Goal: Transaction & Acquisition: Book appointment/travel/reservation

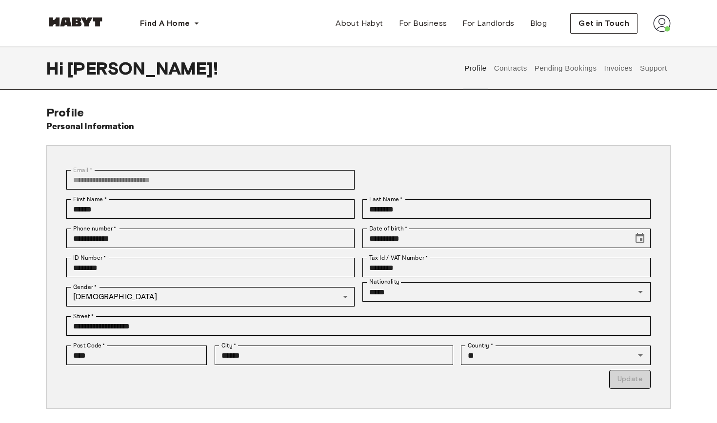
click at [656, 23] on img at bounding box center [662, 24] width 18 height 18
click at [635, 48] on span "Profile" at bounding box center [632, 46] width 24 height 12
click at [581, 66] on button "Pending Bookings" at bounding box center [565, 68] width 65 height 43
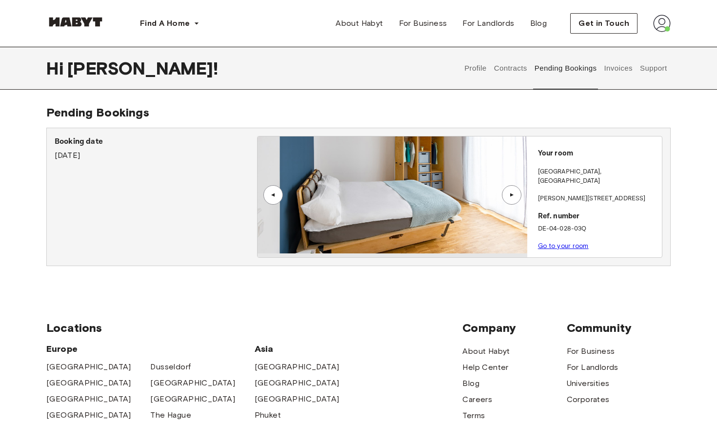
click at [518, 198] on div "▲" at bounding box center [512, 195] width 20 height 20
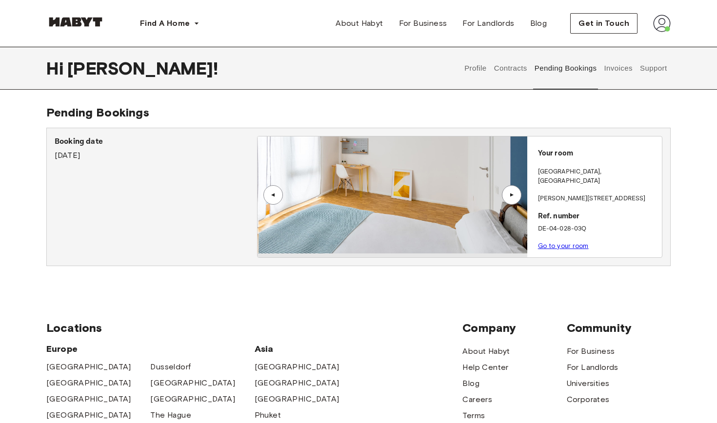
click at [518, 198] on div "▲" at bounding box center [512, 195] width 20 height 20
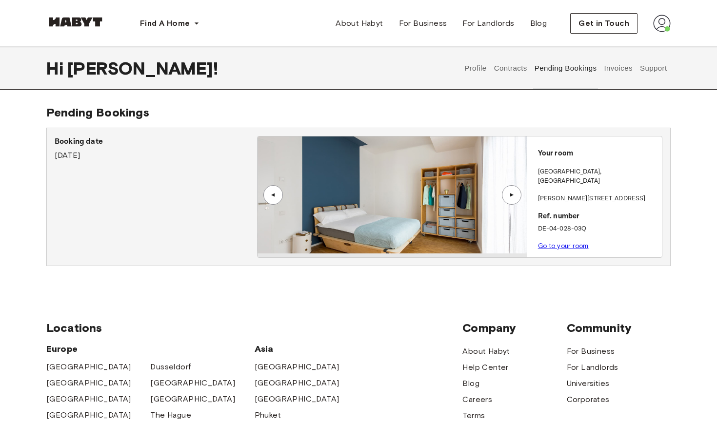
click at [518, 198] on div "▲" at bounding box center [512, 195] width 20 height 20
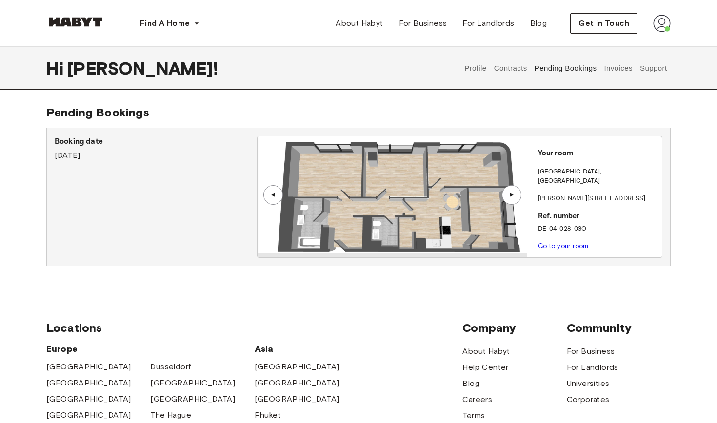
click at [518, 198] on div "▲" at bounding box center [512, 195] width 20 height 20
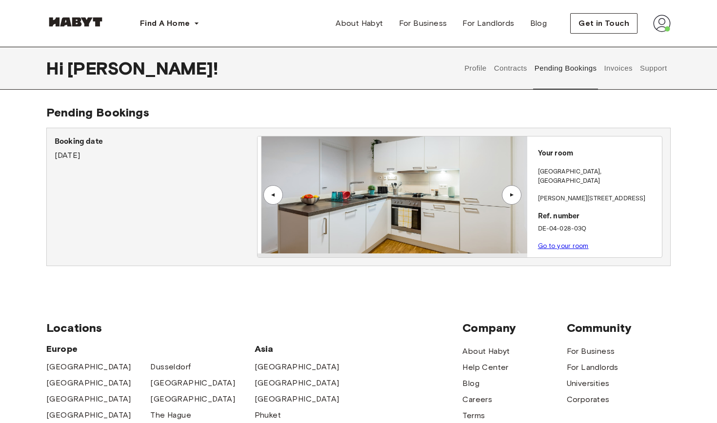
click at [518, 198] on div "▲" at bounding box center [512, 195] width 20 height 20
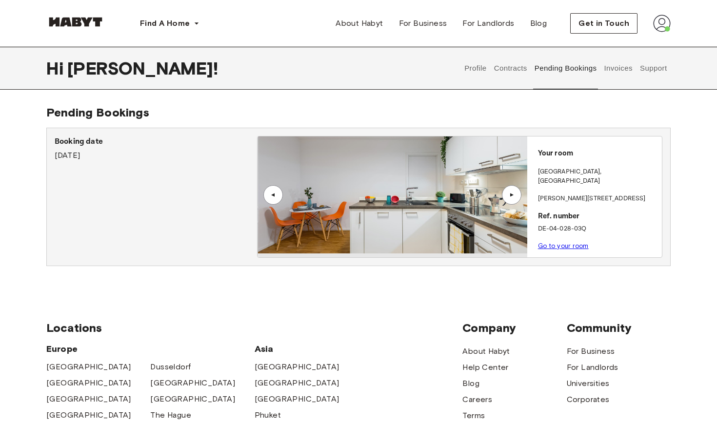
click at [274, 190] on div "▲" at bounding box center [273, 195] width 20 height 20
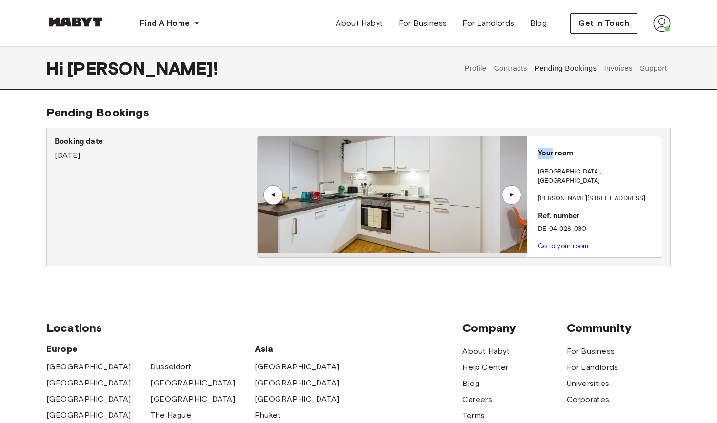
click at [274, 190] on div "▲" at bounding box center [273, 195] width 20 height 20
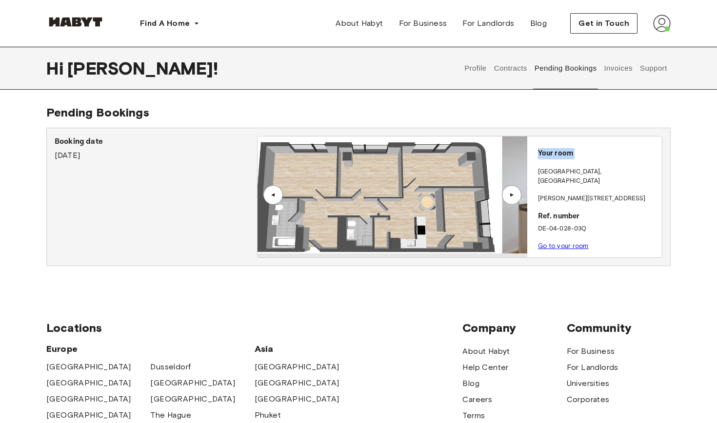
click at [274, 190] on div "▲" at bounding box center [273, 195] width 20 height 20
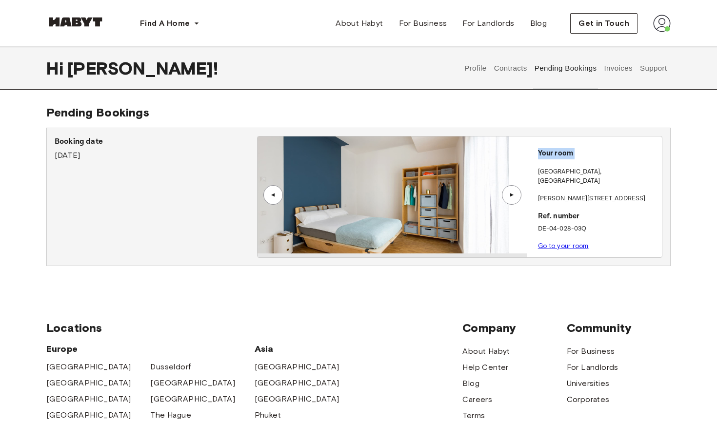
click at [274, 190] on div "▲" at bounding box center [273, 195] width 20 height 20
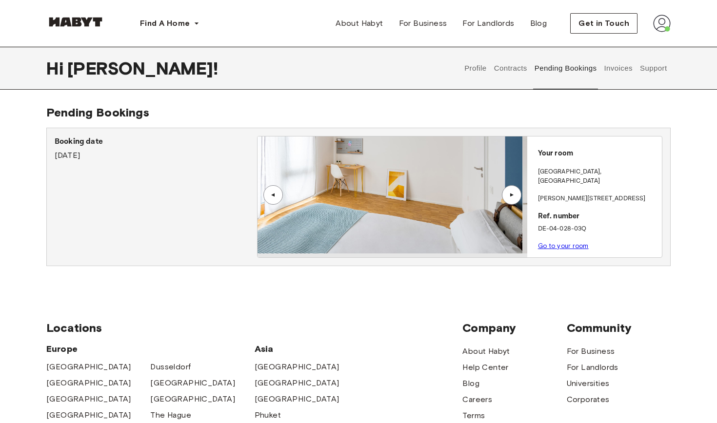
click at [351, 193] on img at bounding box center [387, 195] width 269 height 117
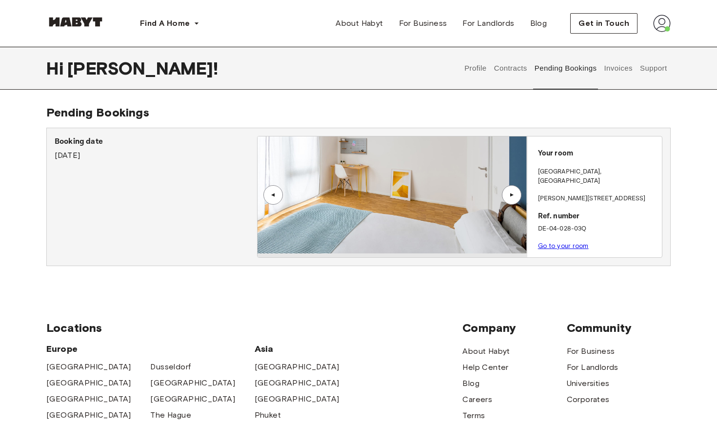
click at [394, 188] on img at bounding box center [391, 195] width 269 height 117
click at [394, 188] on img at bounding box center [392, 195] width 269 height 117
click at [103, 157] on div "Booking date August 4th, 2025" at bounding box center [156, 148] width 202 height 25
click at [95, 141] on p "Booking date" at bounding box center [156, 142] width 202 height 12
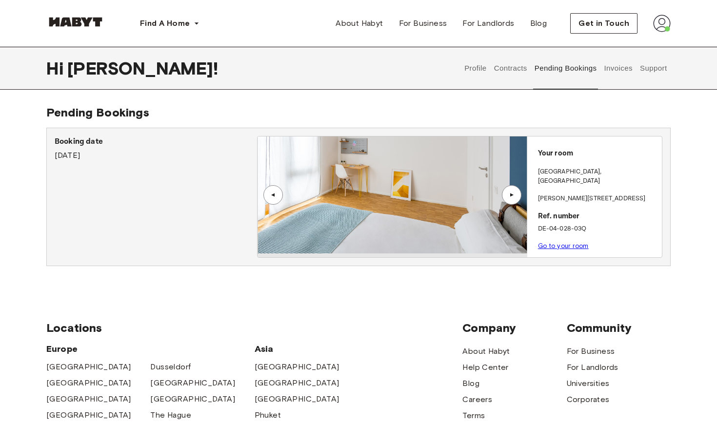
click at [591, 165] on div "Your room FRANKFURT , Bockenheim Georg-Voigt-Straße 15 Ref. number DE-04-028-03…" at bounding box center [594, 197] width 135 height 121
click at [574, 172] on p "FRANKFURT , Bockenheim" at bounding box center [598, 176] width 120 height 19
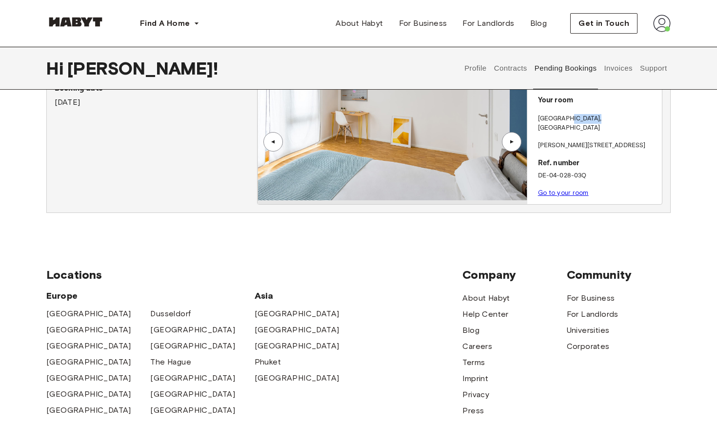
scroll to position [56, 0]
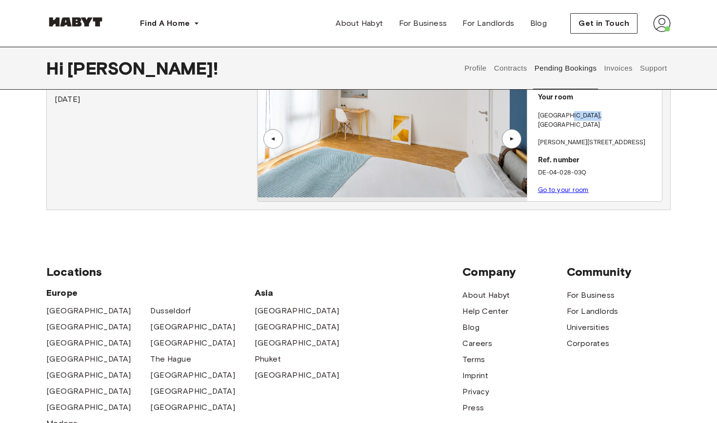
click at [568, 186] on link "Go to your room" at bounding box center [563, 189] width 51 height 7
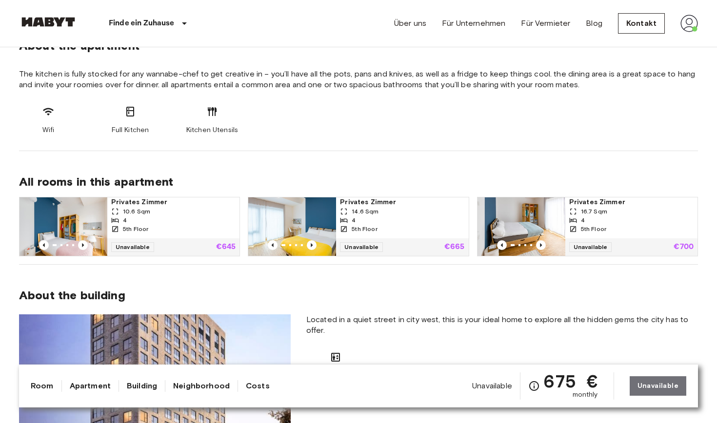
scroll to position [519, 0]
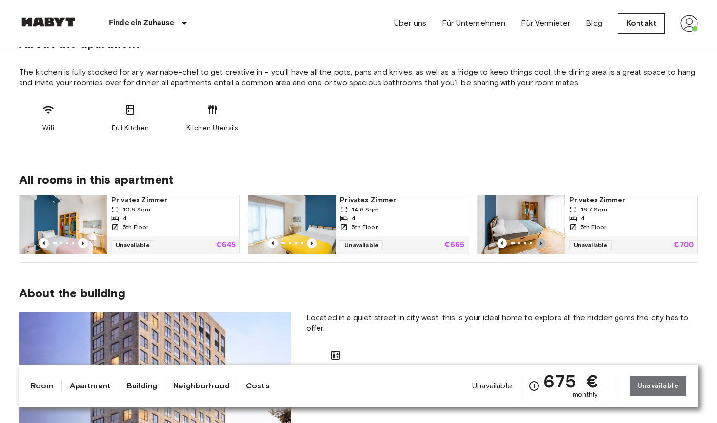
click at [541, 245] on icon "Previous image" at bounding box center [541, 244] width 10 height 10
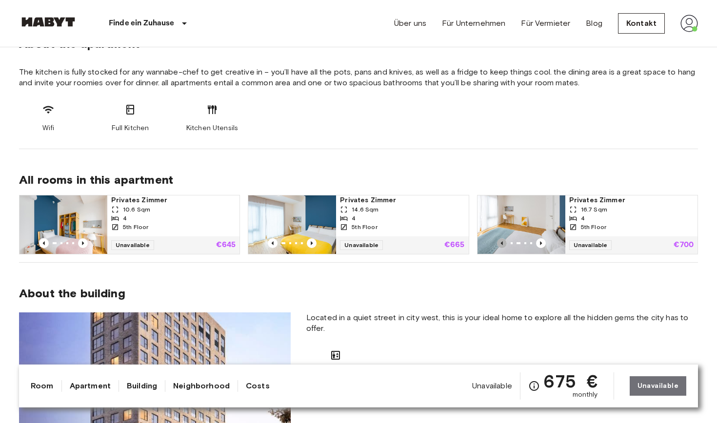
click at [503, 245] on icon "Previous image" at bounding box center [502, 244] width 10 height 10
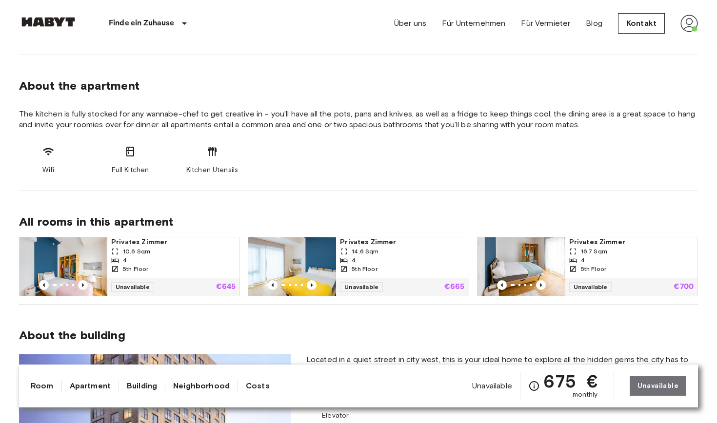
scroll to position [475, 0]
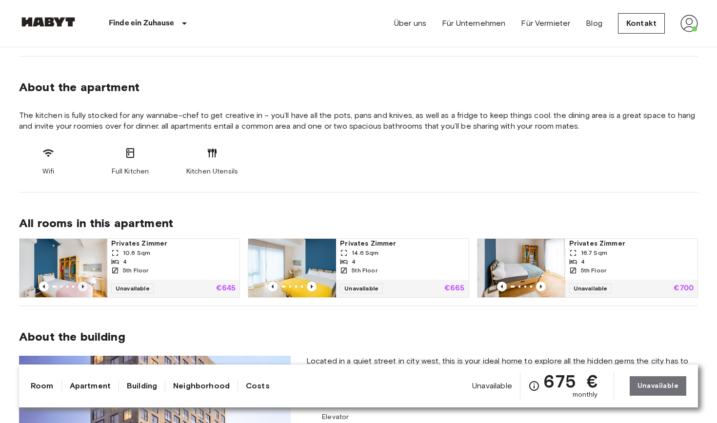
click at [83, 285] on icon "Previous image" at bounding box center [83, 287] width 10 height 10
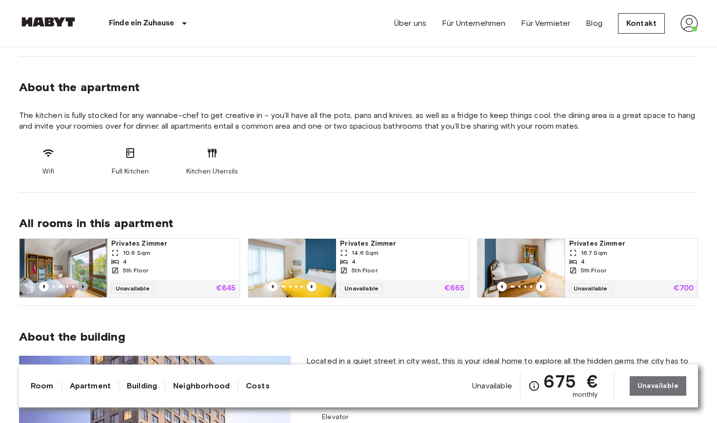
click at [83, 285] on icon "Previous image" at bounding box center [83, 287] width 10 height 10
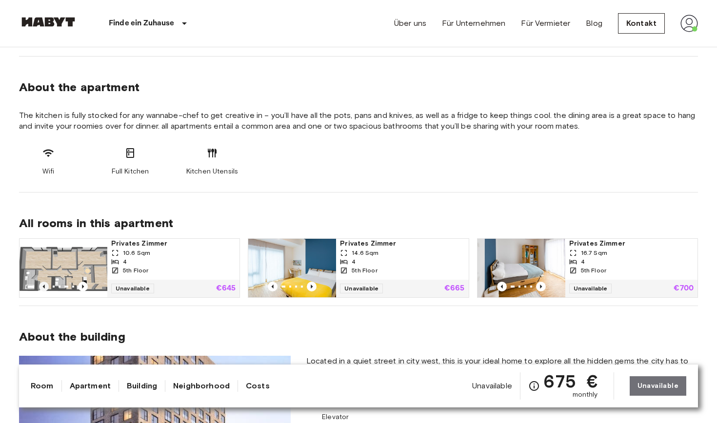
click at [45, 285] on icon "Previous image" at bounding box center [44, 287] width 10 height 10
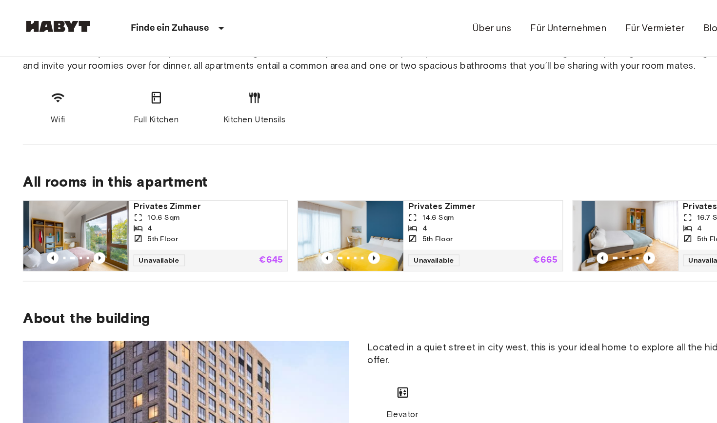
scroll to position [514, 0]
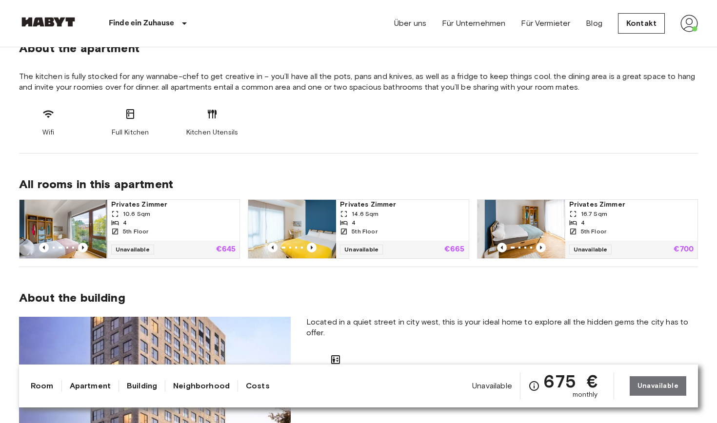
click at [317, 247] on div at bounding box center [292, 248] width 88 height 10
click at [157, 223] on div "4" at bounding box center [173, 223] width 124 height 9
click at [562, 221] on img at bounding box center [522, 229] width 88 height 59
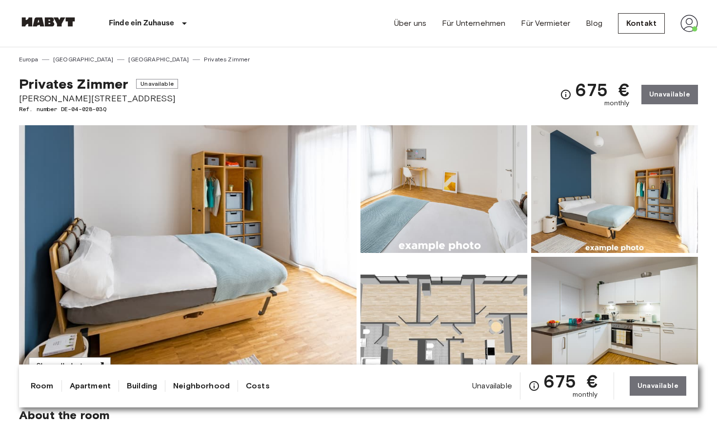
scroll to position [0, 0]
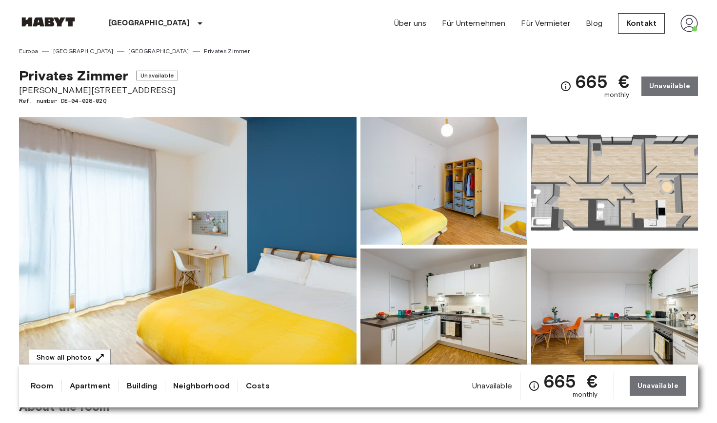
scroll to position [6, 0]
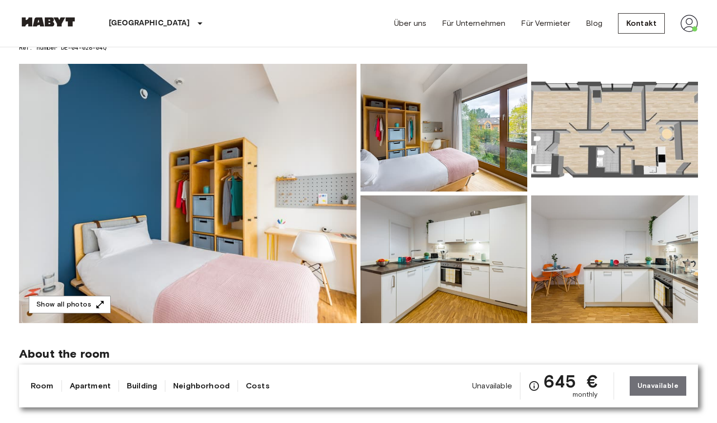
scroll to position [67, 0]
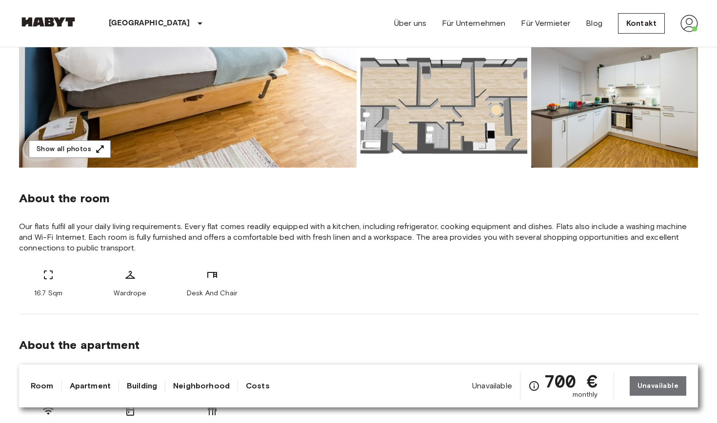
scroll to position [222, 0]
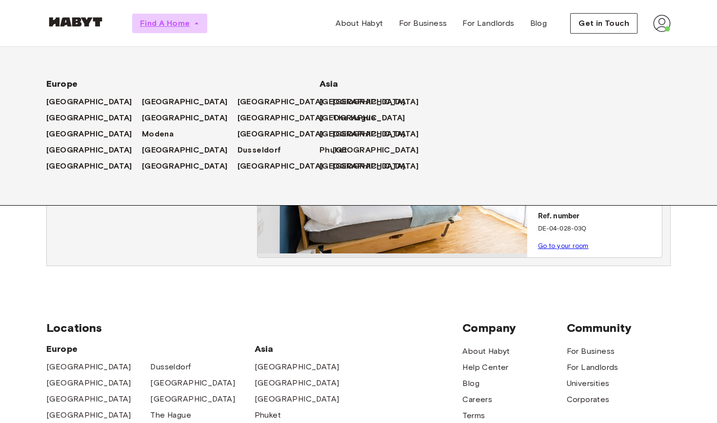
click at [178, 21] on span "Find A Home" at bounding box center [165, 24] width 50 height 12
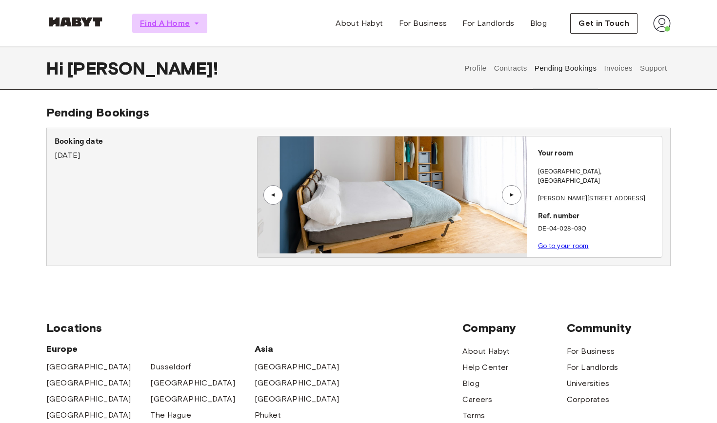
click at [194, 23] on icon "button" at bounding box center [197, 24] width 10 height 10
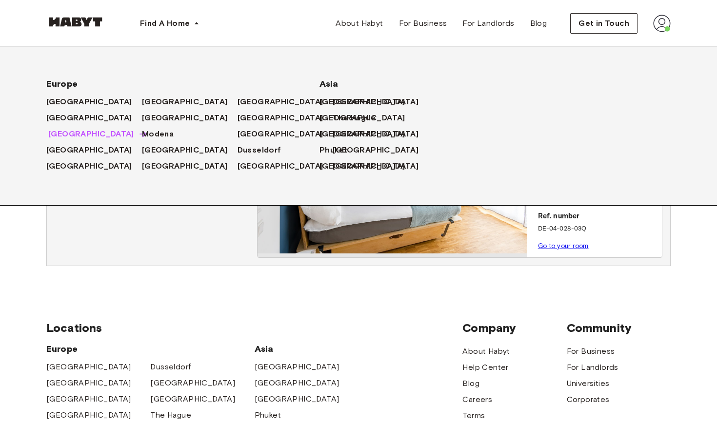
click at [56, 130] on span "[GEOGRAPHIC_DATA]" at bounding box center [91, 134] width 86 height 12
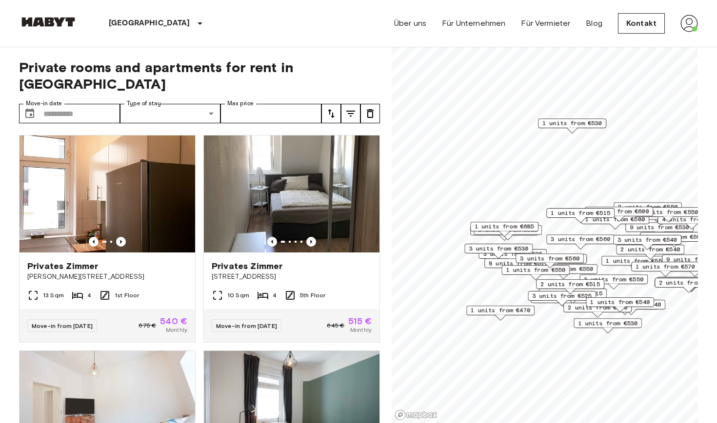
click at [537, 224] on div "1 units from €685" at bounding box center [504, 227] width 68 height 10
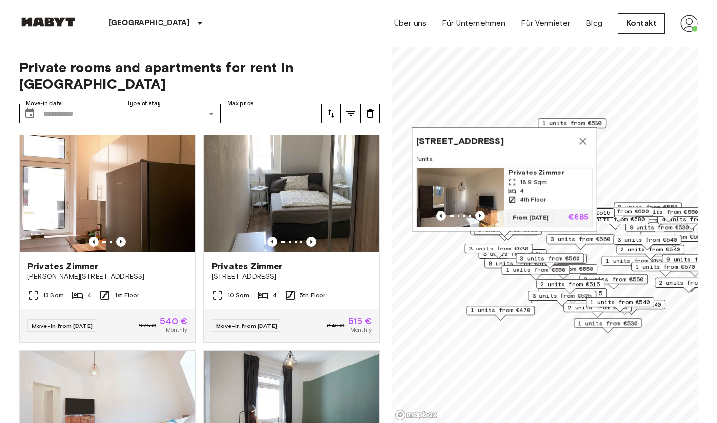
click at [537, 224] on div "From [DATE] €685" at bounding box center [548, 218] width 88 height 18
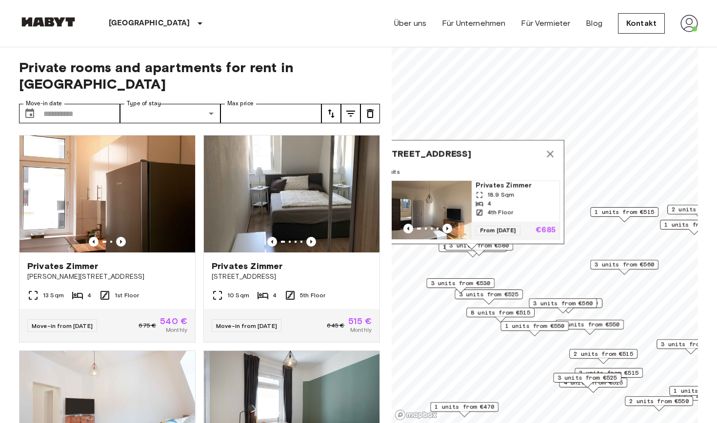
click at [552, 156] on icon "Map marker" at bounding box center [550, 154] width 12 height 12
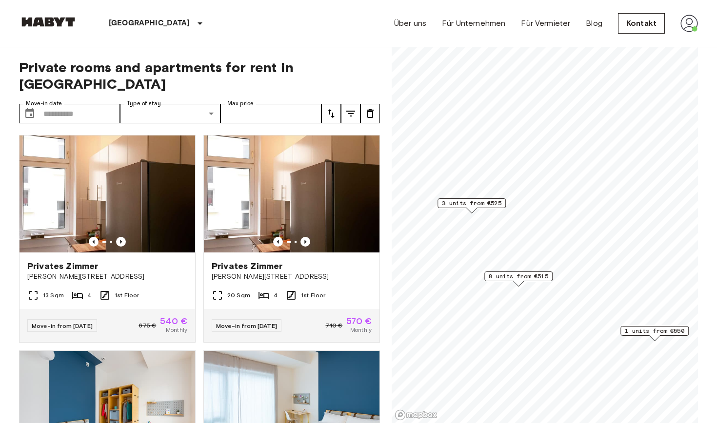
click at [533, 280] on span "8 units from €515" at bounding box center [519, 276] width 60 height 9
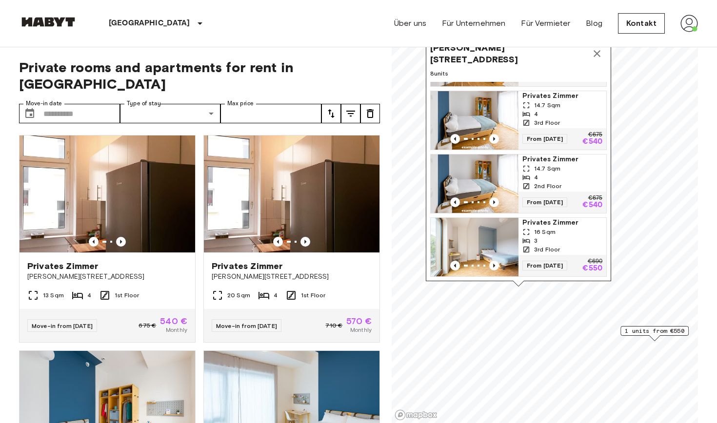
scroll to position [308, 0]
click at [493, 266] on icon "Previous image" at bounding box center [494, 266] width 10 height 10
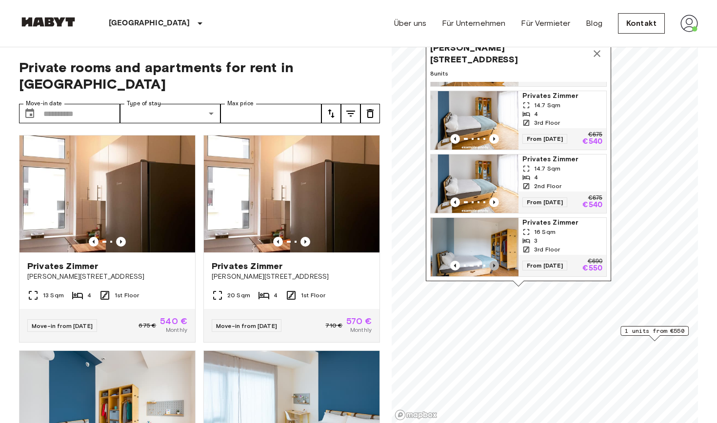
click at [493, 266] on icon "Previous image" at bounding box center [494, 266] width 10 height 10
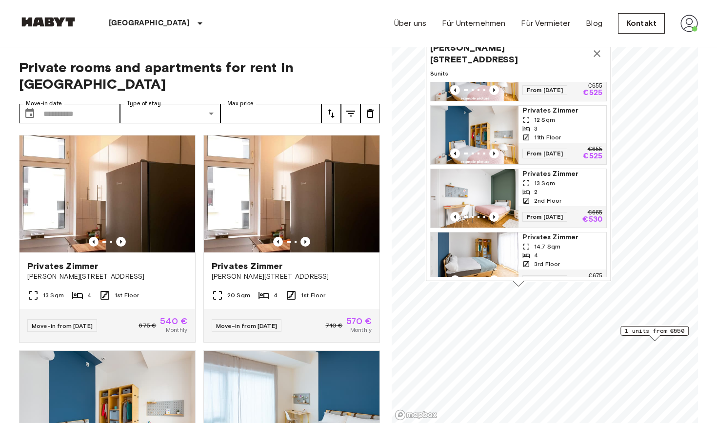
scroll to position [165, 0]
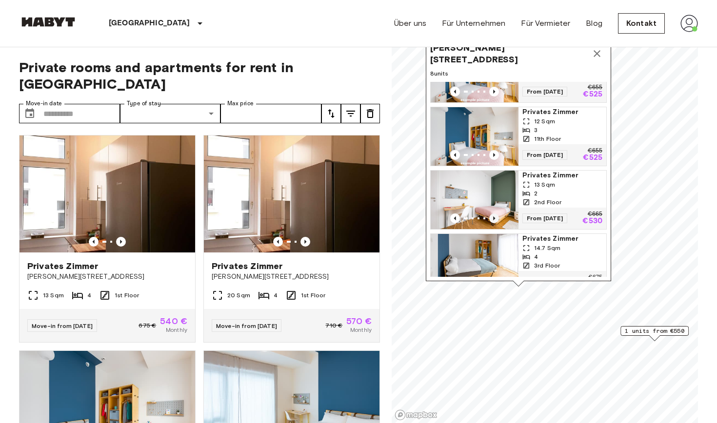
click at [493, 215] on icon "Previous image" at bounding box center [494, 219] width 10 height 10
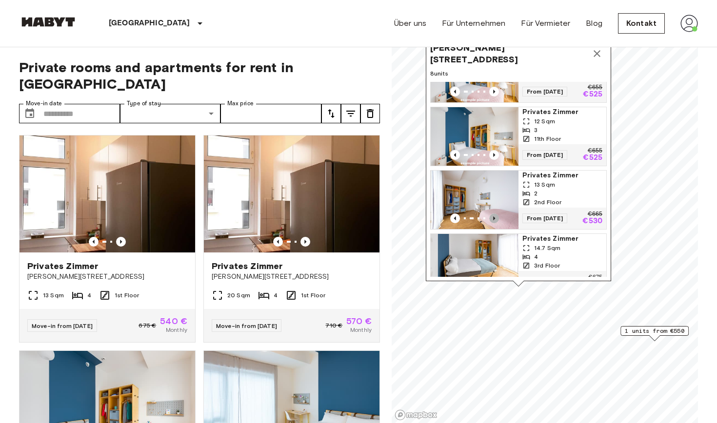
click at [493, 215] on icon "Previous image" at bounding box center [494, 219] width 10 height 10
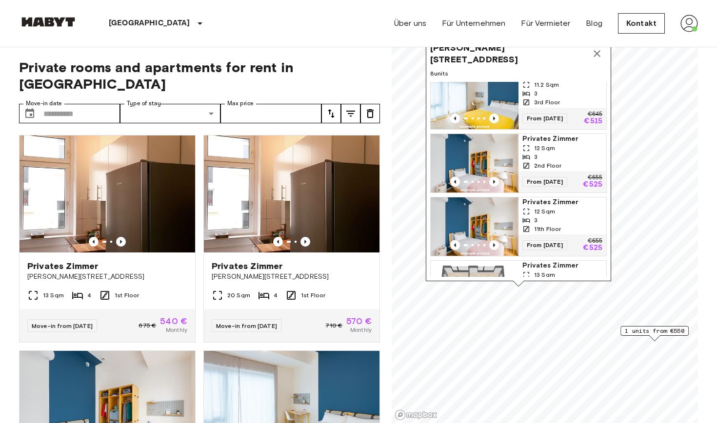
scroll to position [61, 0]
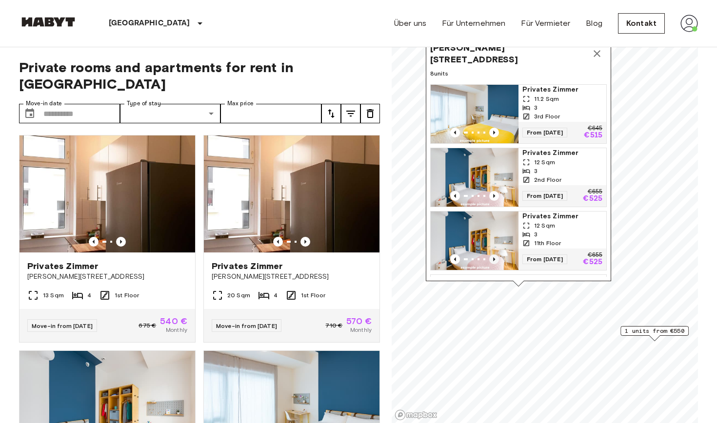
click at [495, 258] on icon "Previous image" at bounding box center [494, 260] width 10 height 10
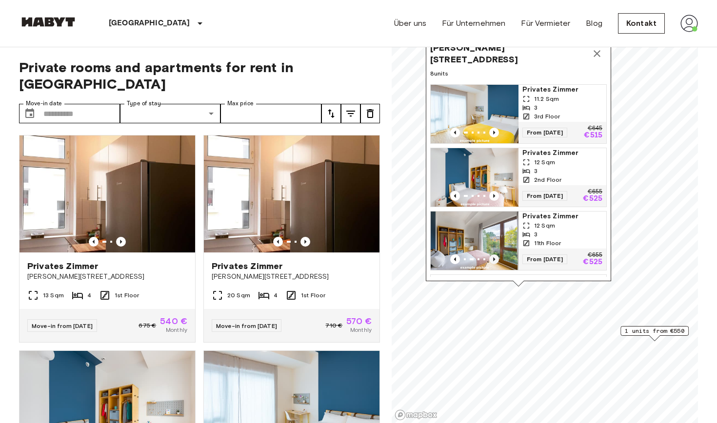
click at [495, 258] on icon "Previous image" at bounding box center [494, 260] width 10 height 10
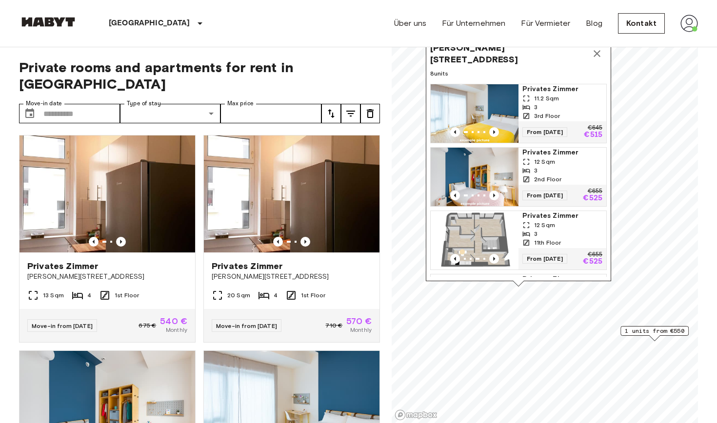
scroll to position [66, 0]
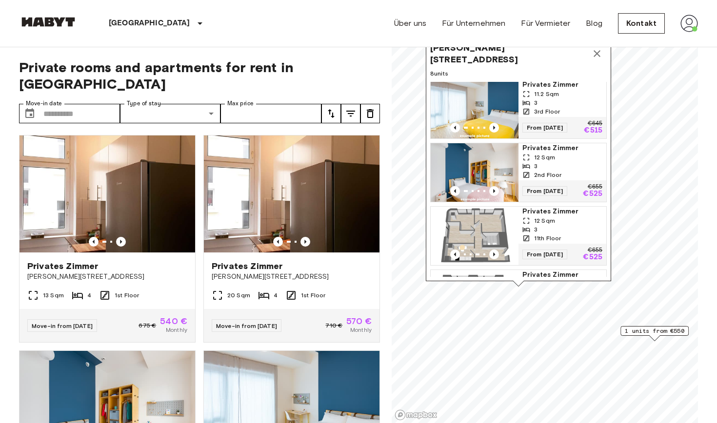
click at [651, 334] on span "1 units from €550" at bounding box center [655, 331] width 60 height 9
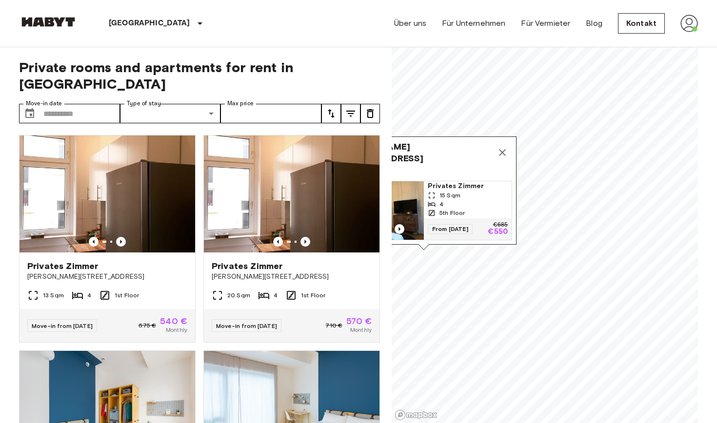
click at [504, 154] on icon "Map marker" at bounding box center [502, 152] width 7 height 7
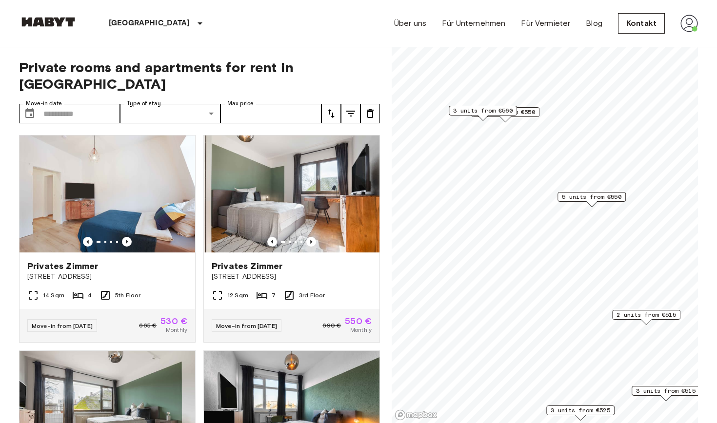
click at [584, 199] on span "5 units from €550" at bounding box center [592, 197] width 60 height 9
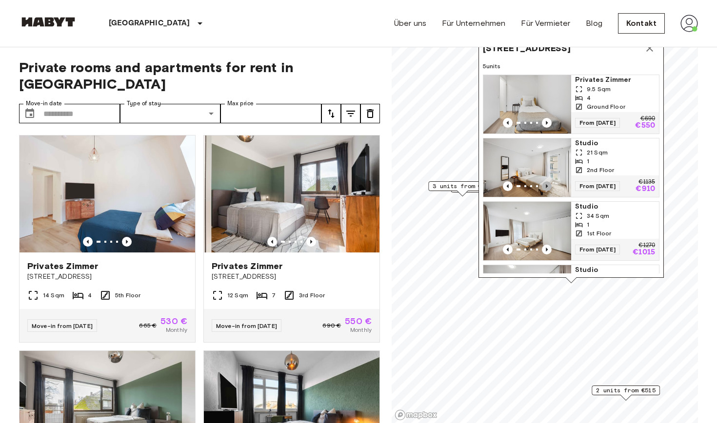
click at [547, 188] on icon "Previous image" at bounding box center [547, 186] width 2 height 4
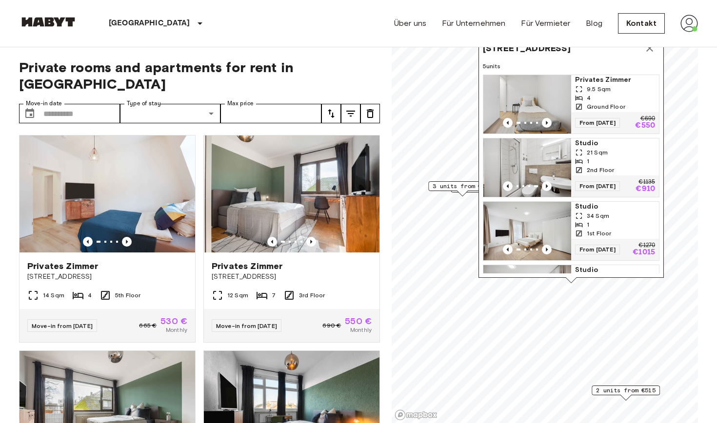
click at [447, 183] on span "3 units from €560" at bounding box center [463, 186] width 60 height 9
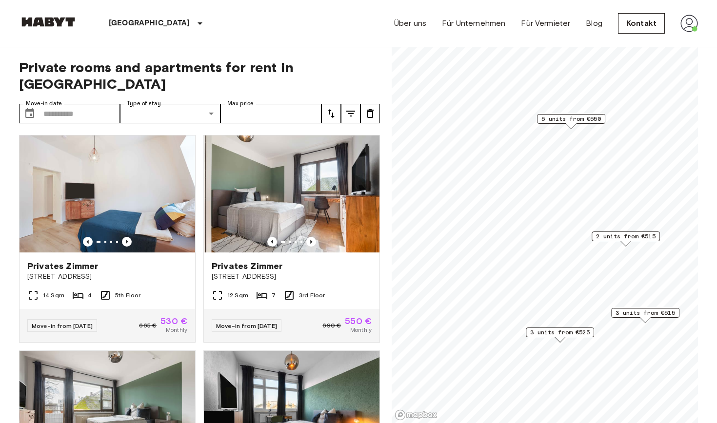
click at [630, 235] on span "2 units from €515" at bounding box center [626, 236] width 60 height 9
